Goal: Information Seeking & Learning: Learn about a topic

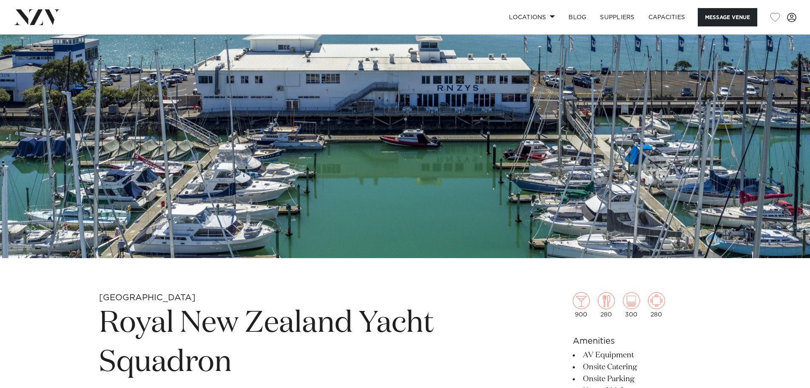
scroll to position [85, 0]
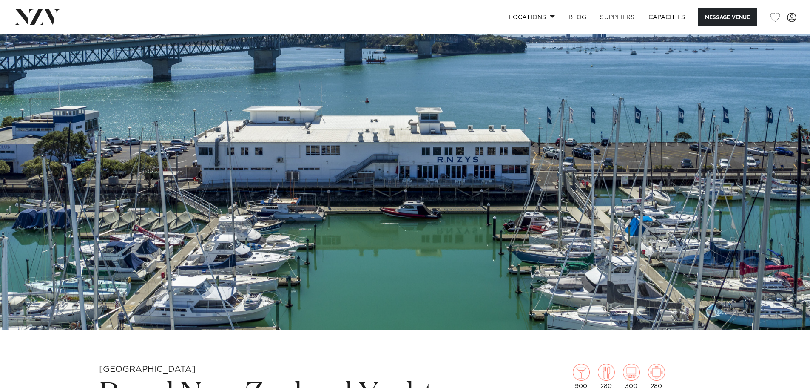
click at [453, 205] on img at bounding box center [405, 139] width 810 height 380
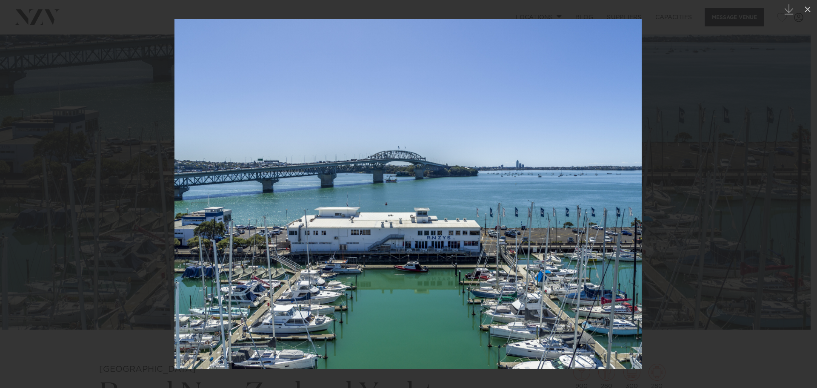
click at [479, 231] on img at bounding box center [407, 194] width 467 height 350
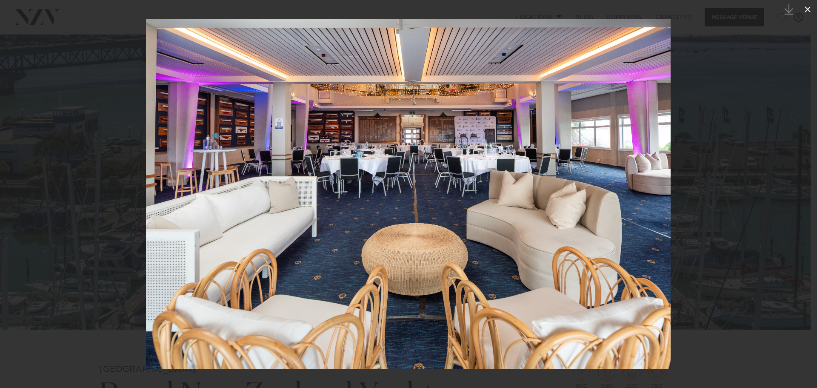
click at [804, 10] on icon at bounding box center [807, 9] width 10 height 10
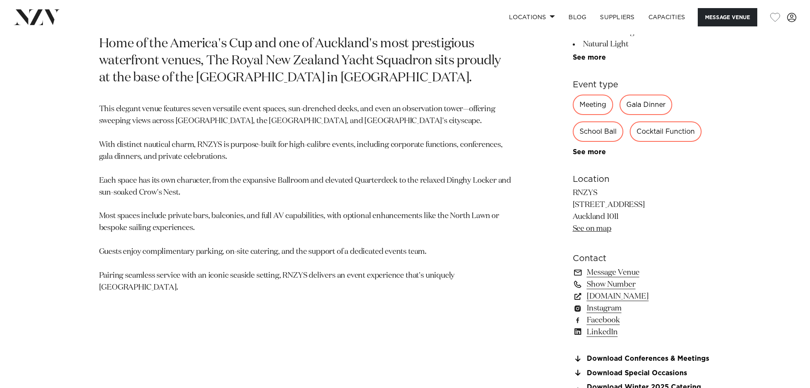
scroll to position [453, 0]
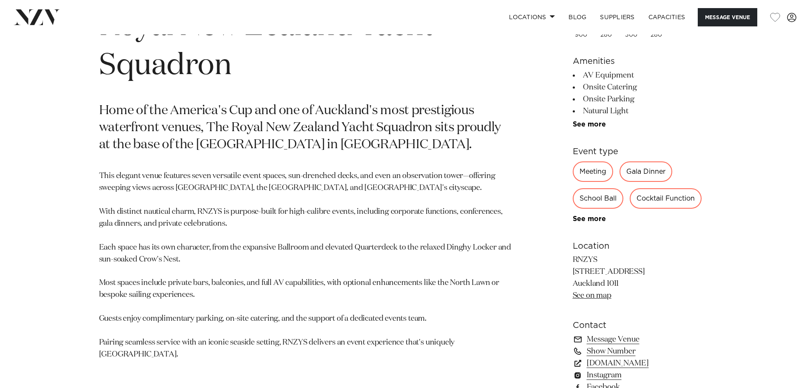
click at [586, 296] on link "See on map" at bounding box center [592, 295] width 39 height 8
